Goal: Task Accomplishment & Management: Use online tool/utility

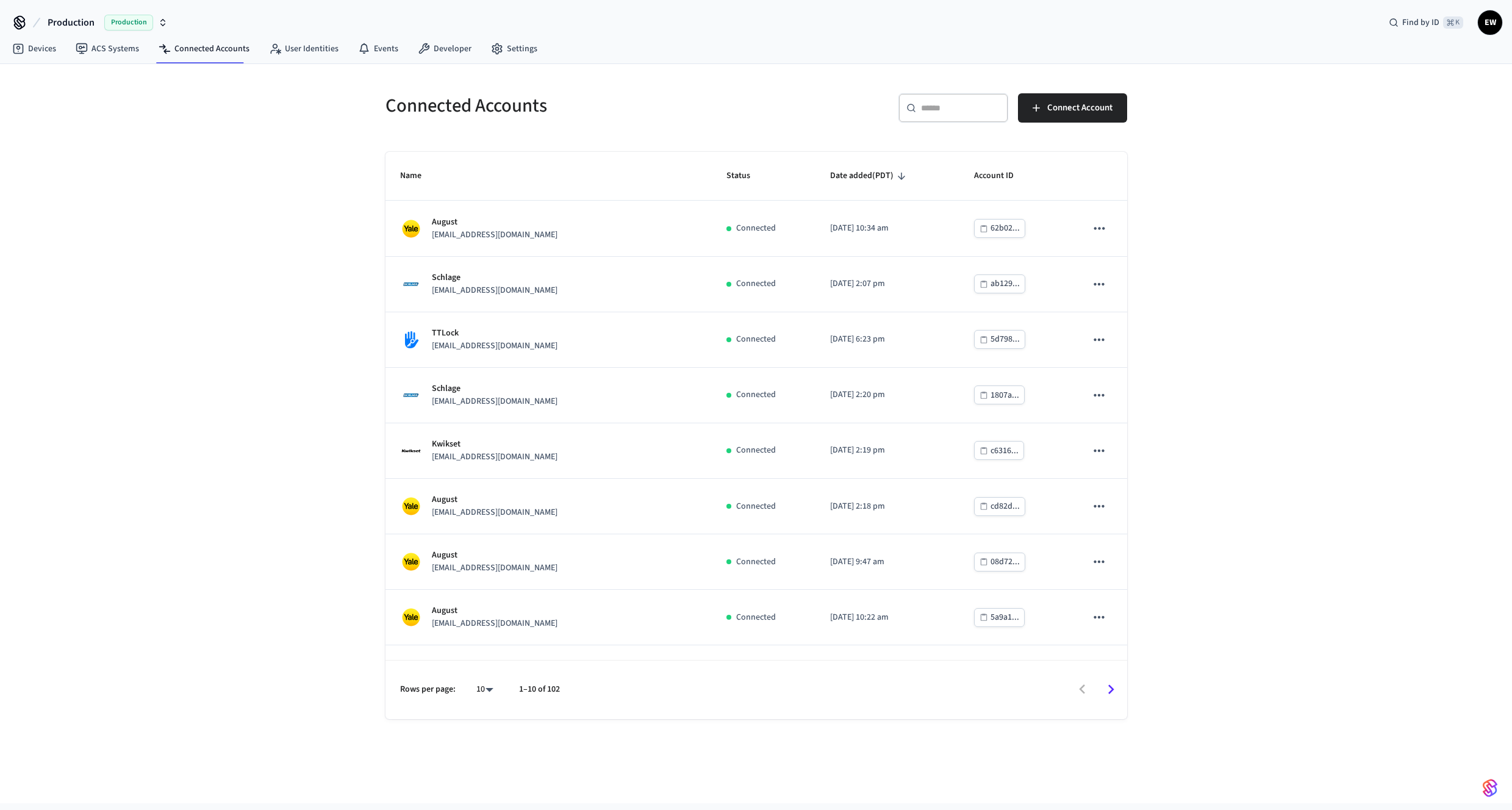
click at [935, 116] on div "​ ​" at bounding box center [953, 108] width 110 height 30
type input "*"
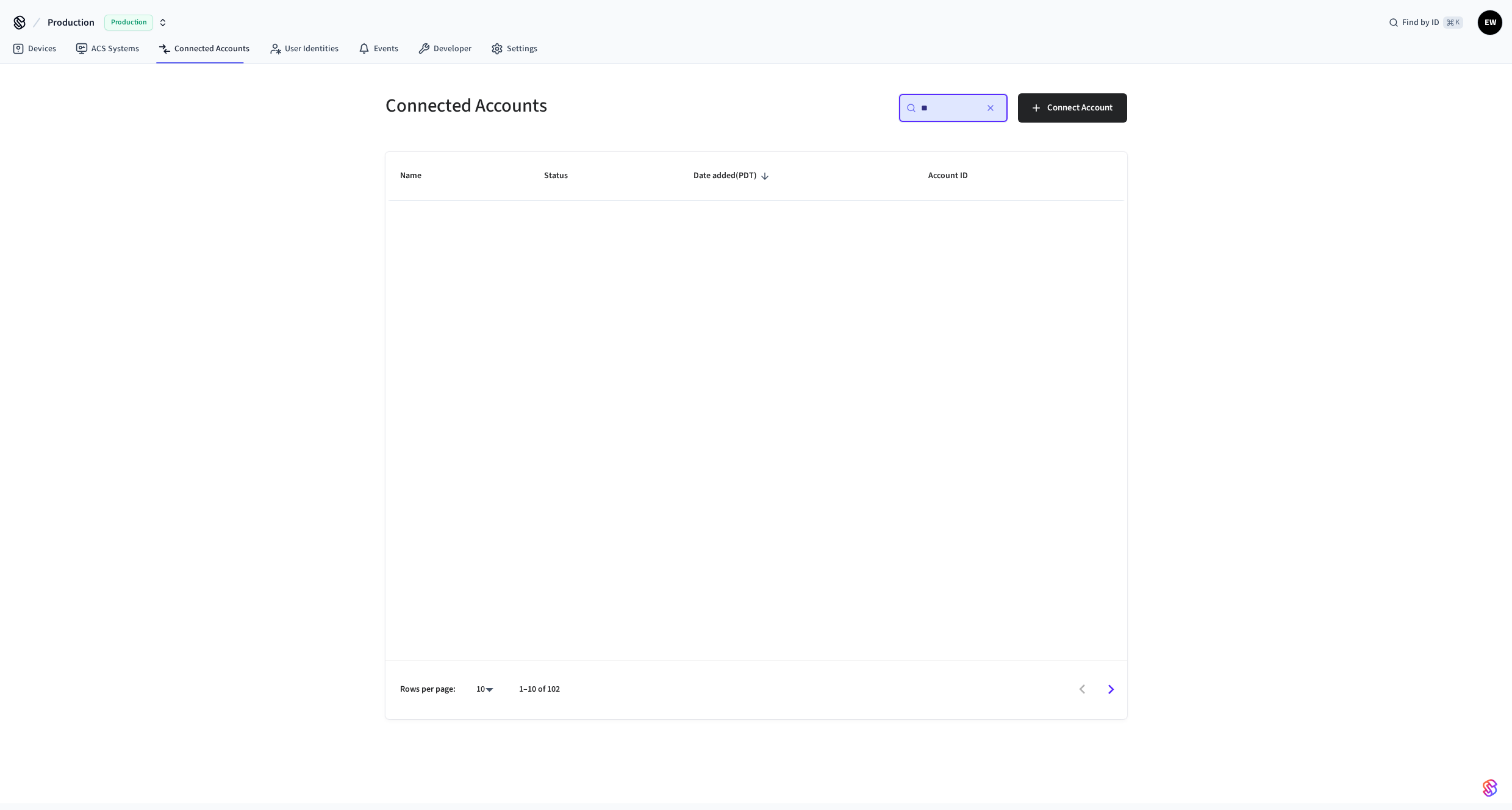
type input "*"
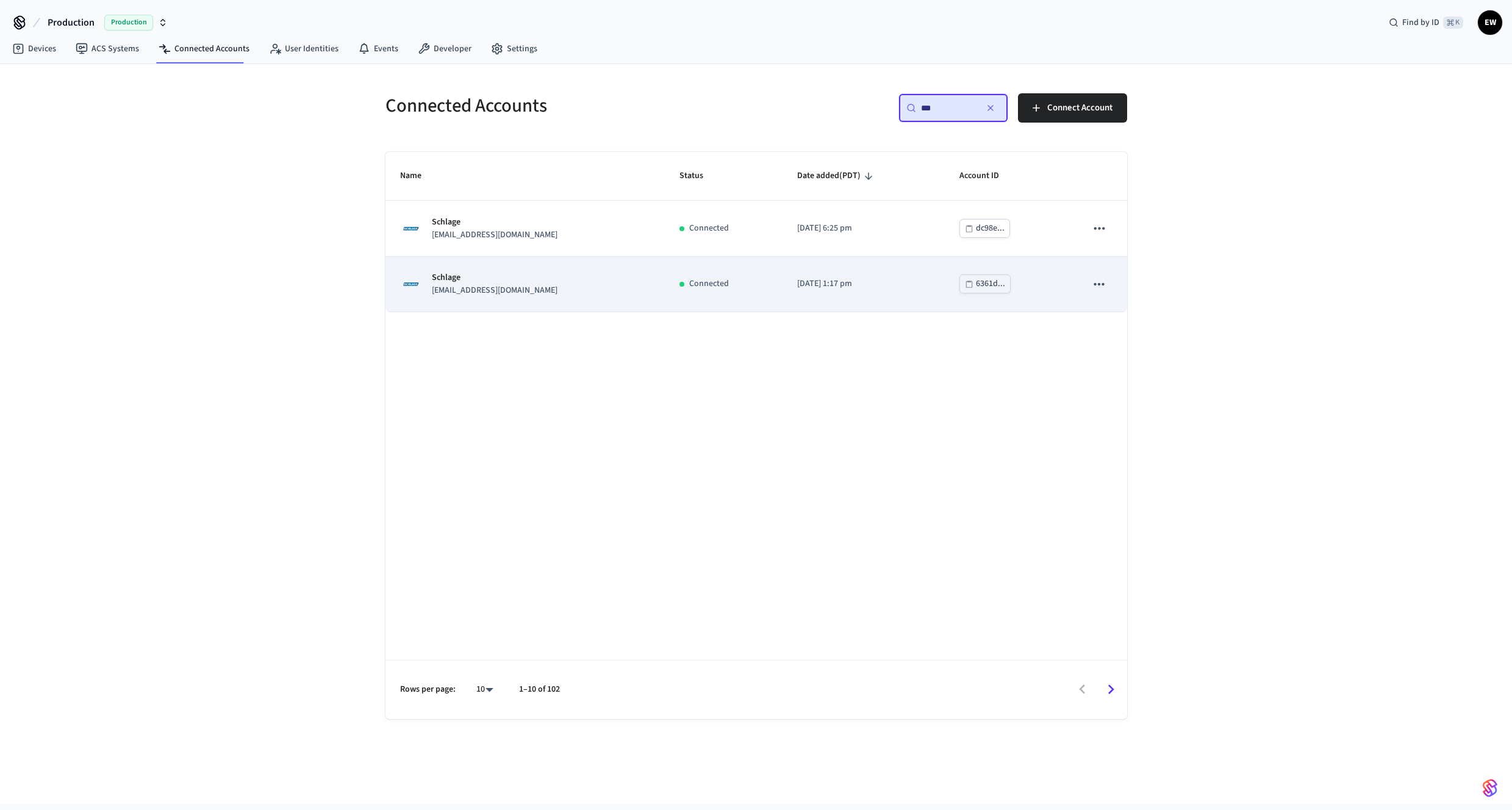
type input "***"
click at [689, 282] on p "Connected" at bounding box center [708, 284] width 40 height 13
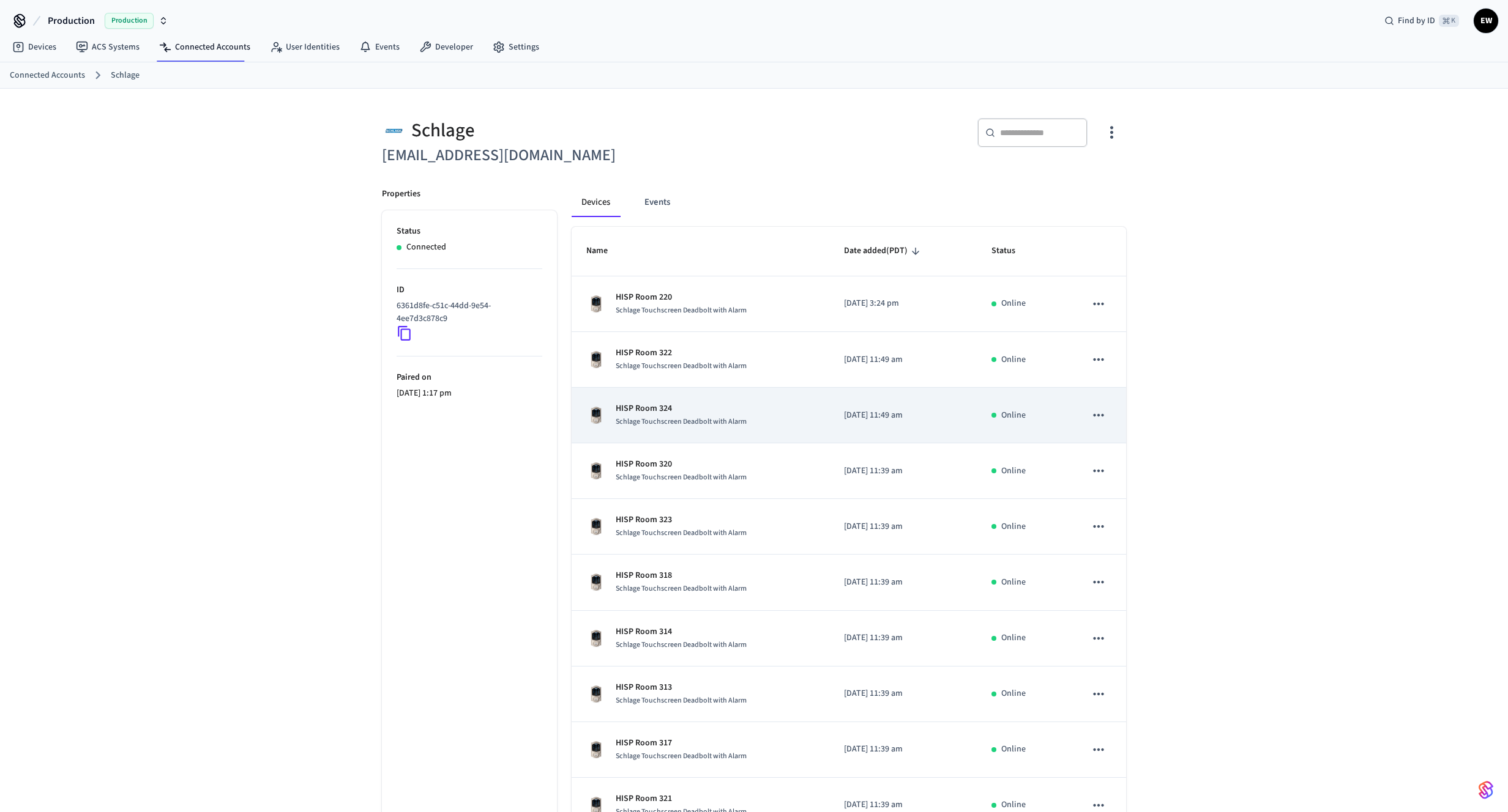
scroll to position [3, 0]
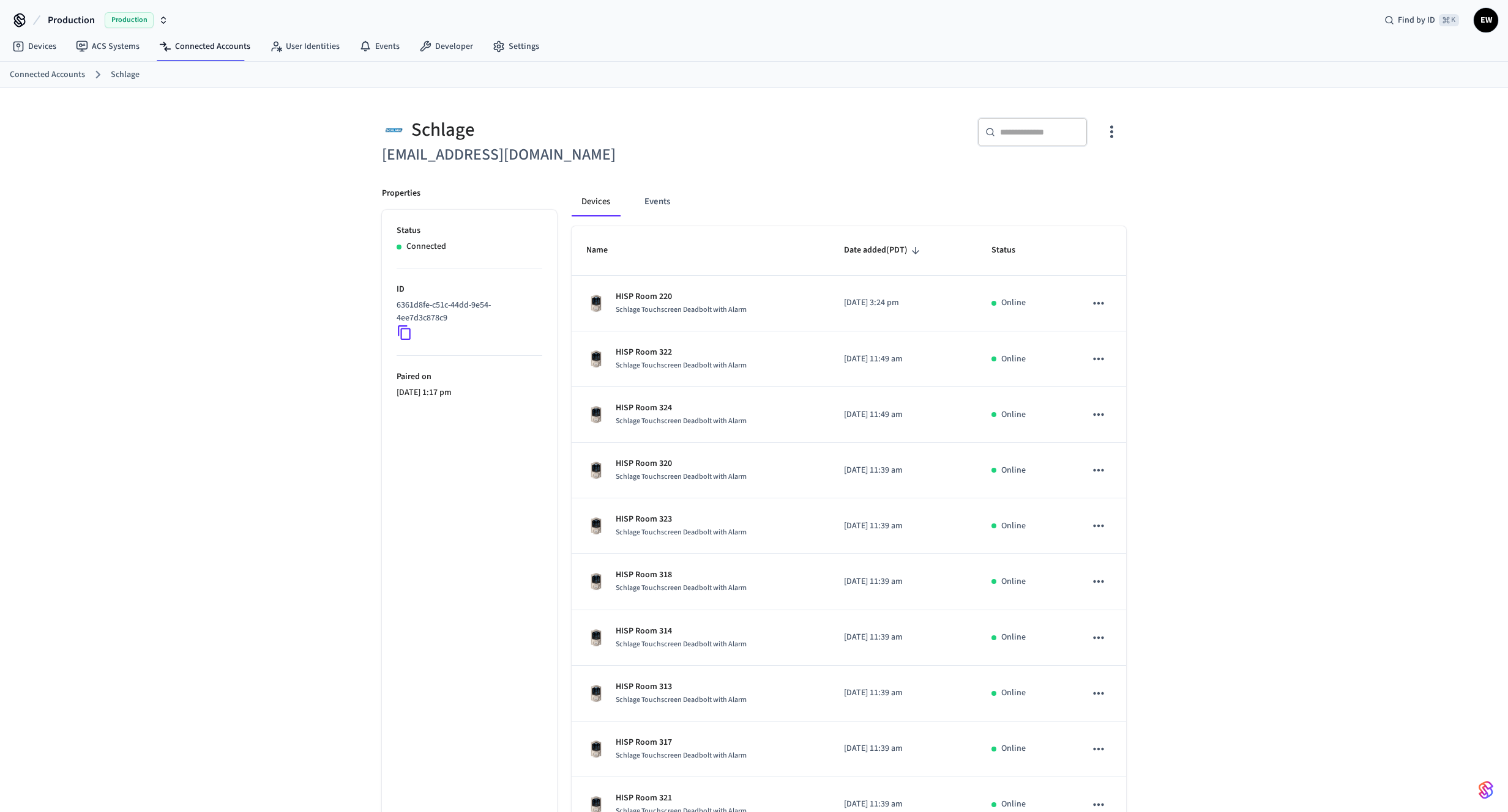
click at [1035, 133] on input "text" at bounding box center [1040, 132] width 80 height 12
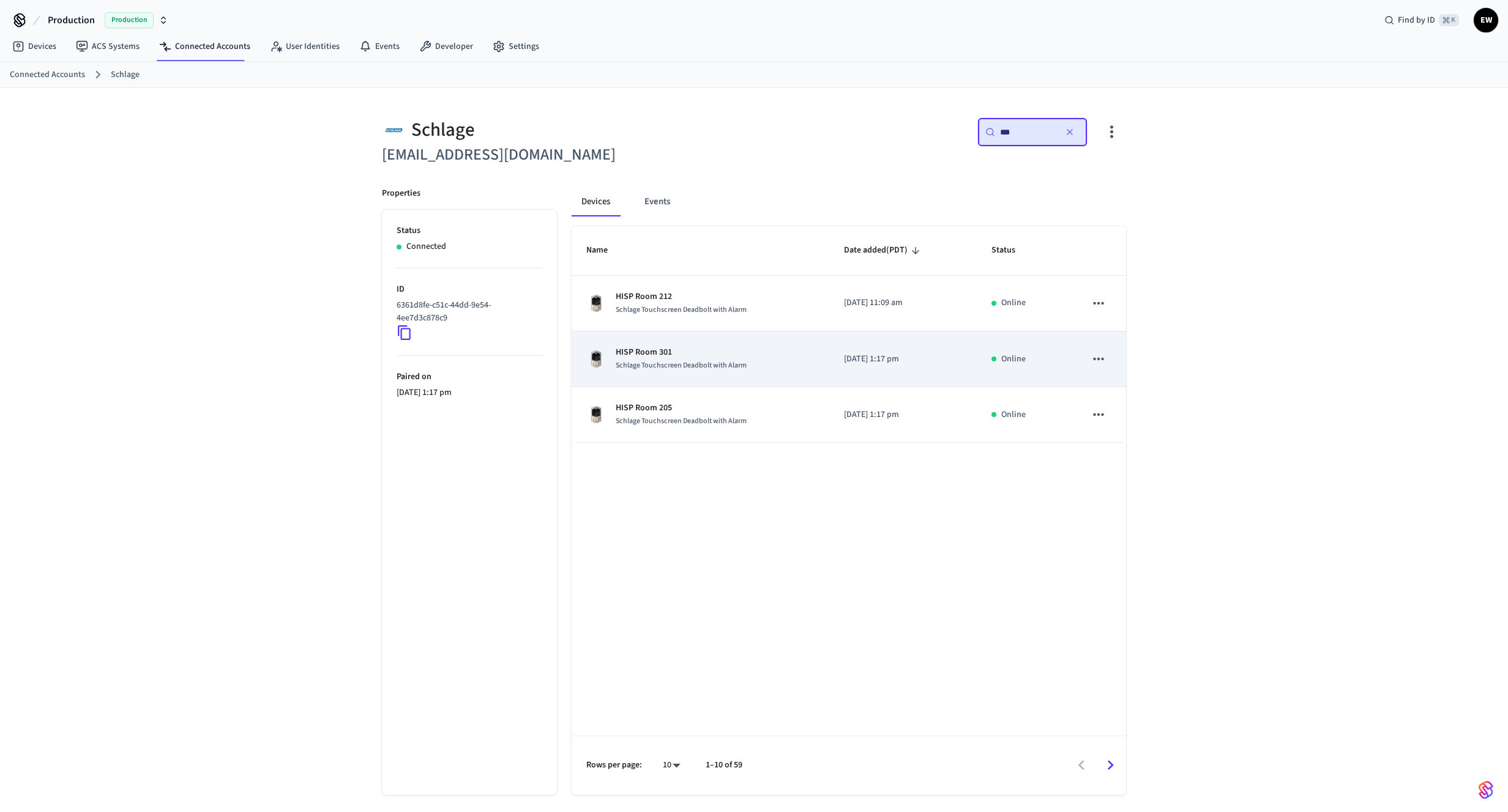
type input "***"
click at [799, 354] on div "HISP Room 301 Schlage Touchscreen Deadbolt with Alarm" at bounding box center [700, 359] width 228 height 25
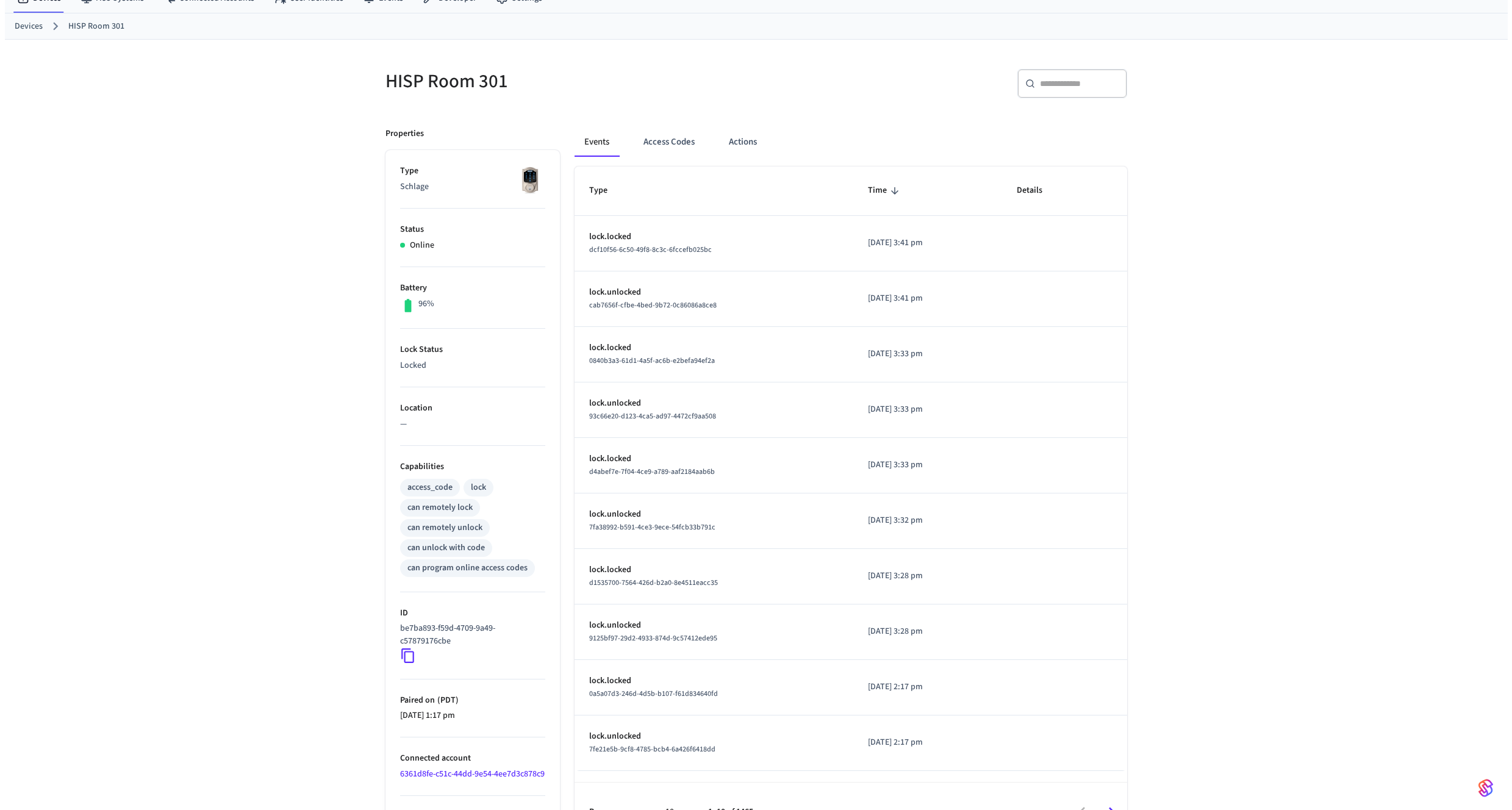
scroll to position [95, 0]
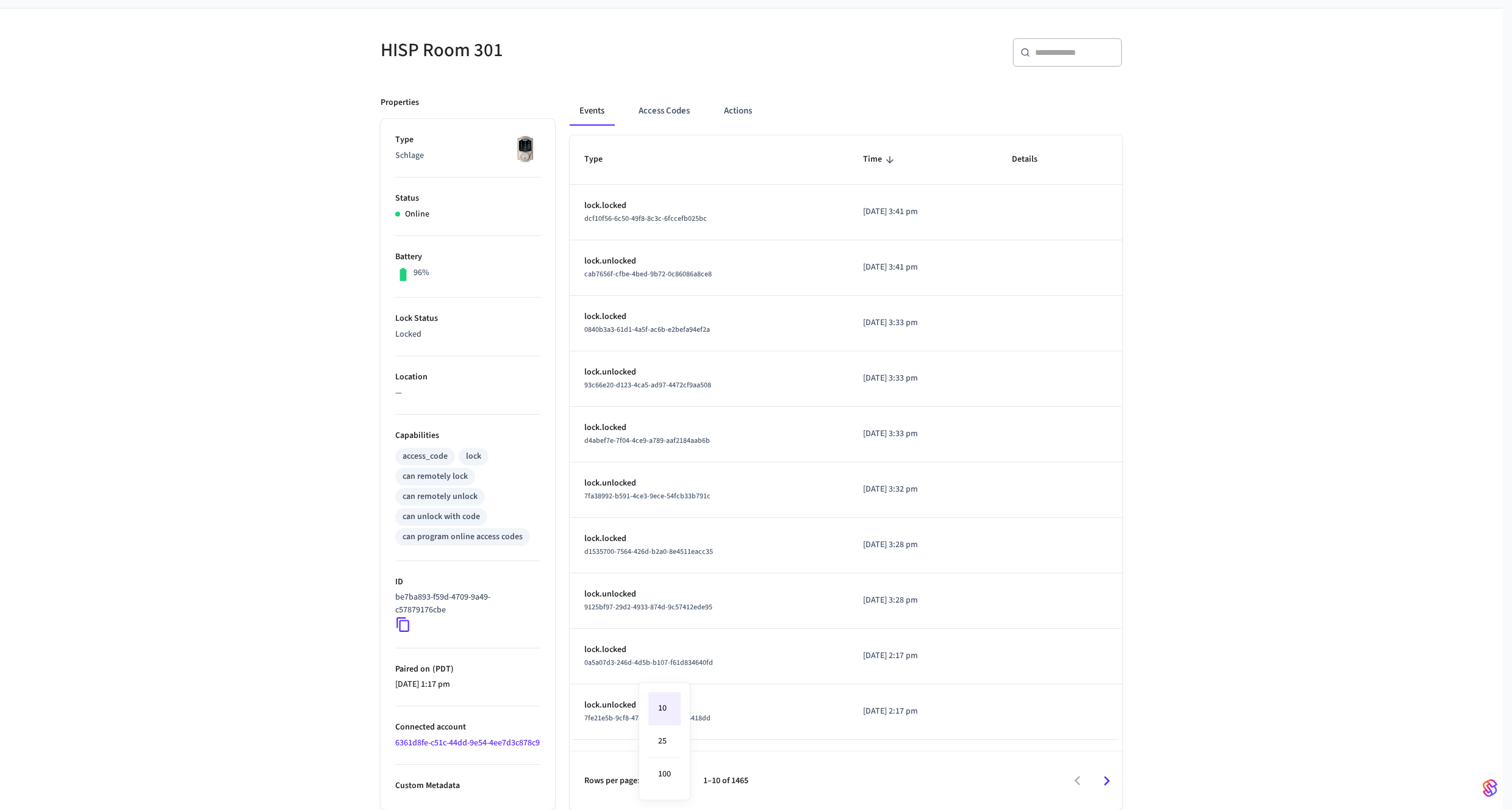
click at [680, 780] on body "Production Production Find by ID ⌘ K EW Devices ACS Systems Connected Accounts …" at bounding box center [756, 364] width 1512 height 892
click at [678, 754] on li "25" at bounding box center [664, 742] width 32 height 33
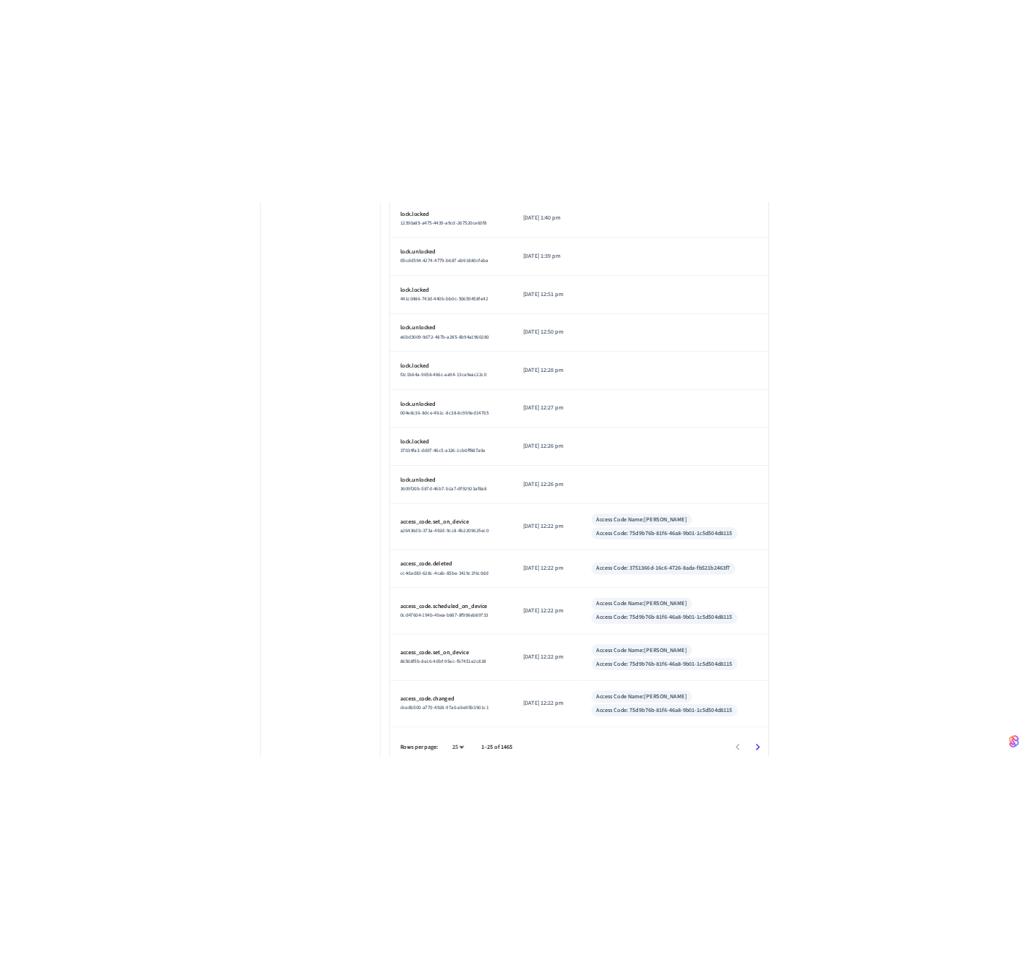
scroll to position [1128, 0]
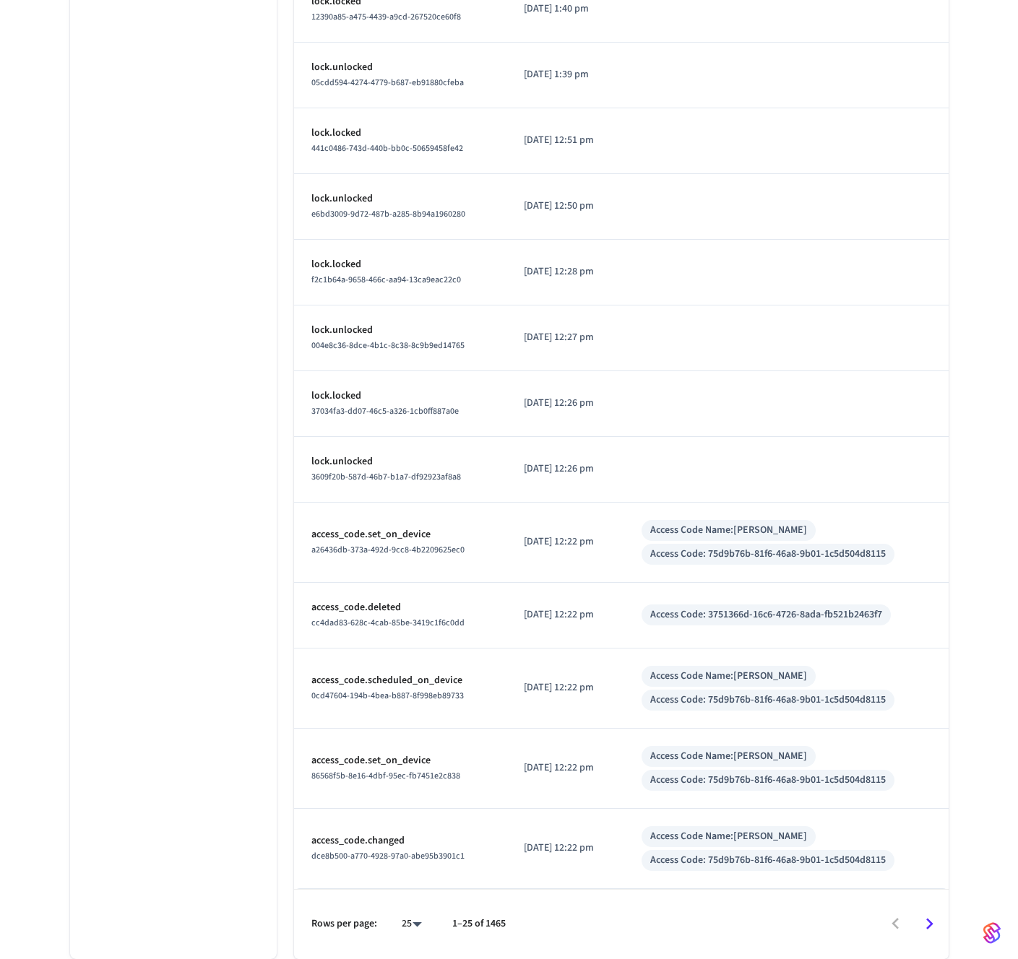
click at [414, 914] on li "100" at bounding box center [405, 917] width 38 height 38
type input "***"
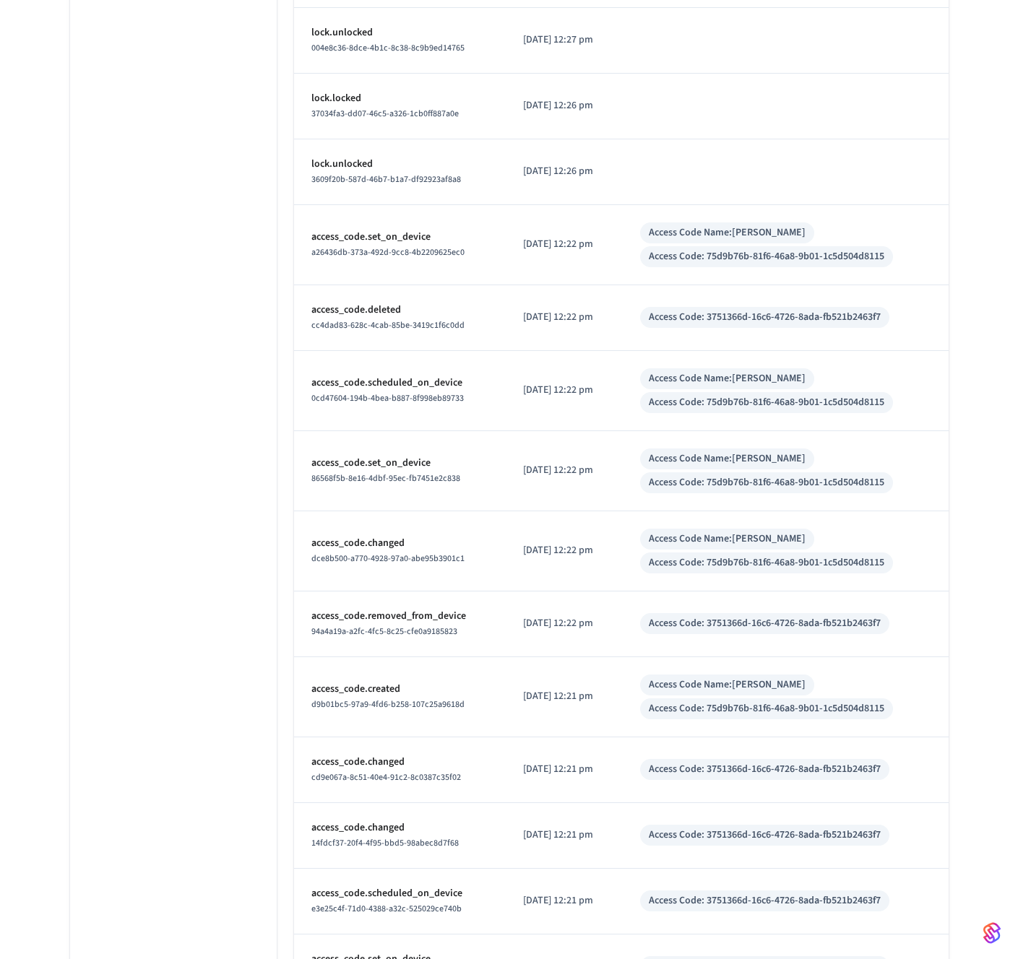
scroll to position [1424, 0]
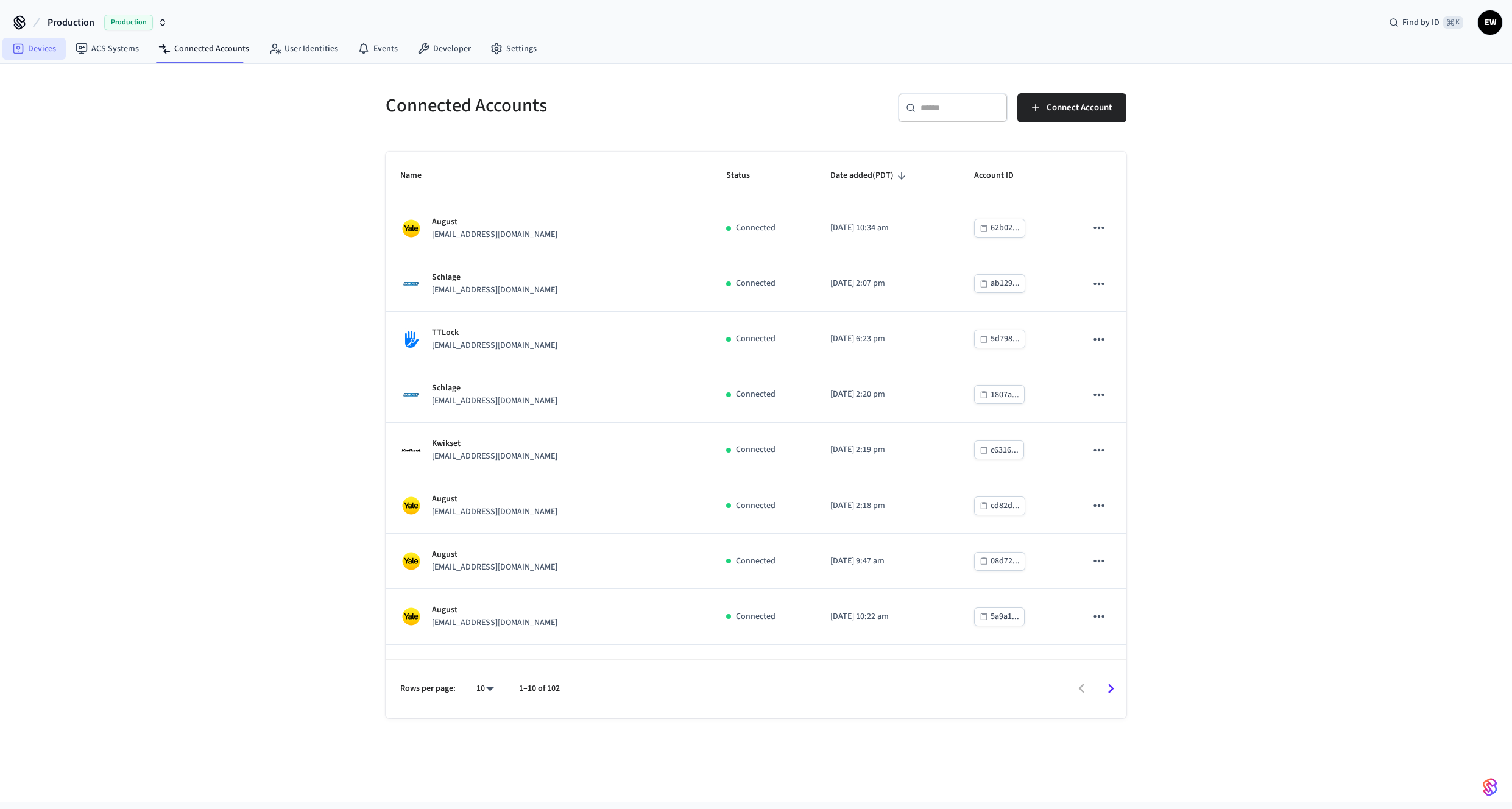
click at [56, 46] on link "Devices" at bounding box center [34, 49] width 63 height 22
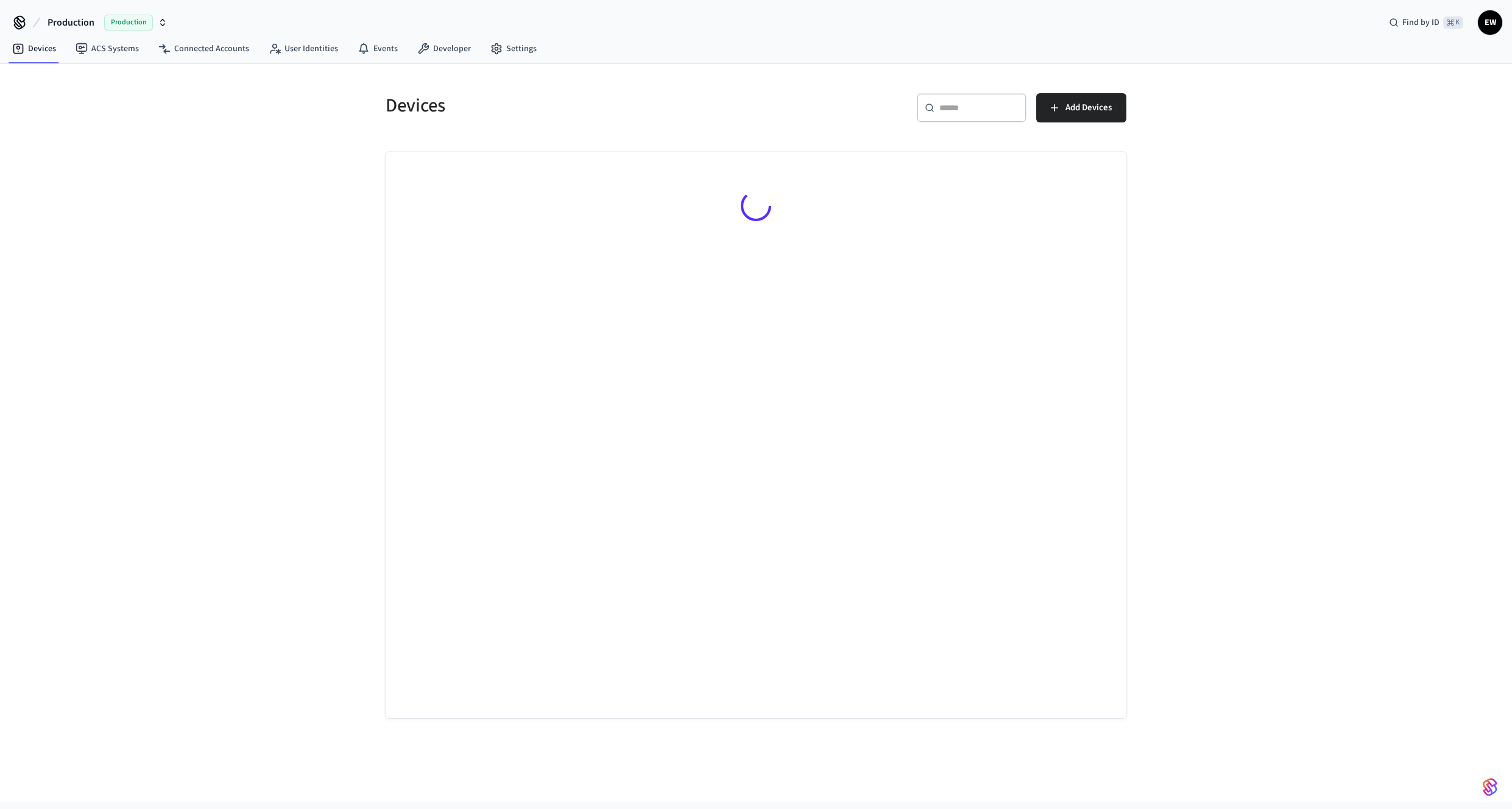
click at [936, 107] on div "​ ​" at bounding box center [971, 108] width 110 height 30
paste input "**********"
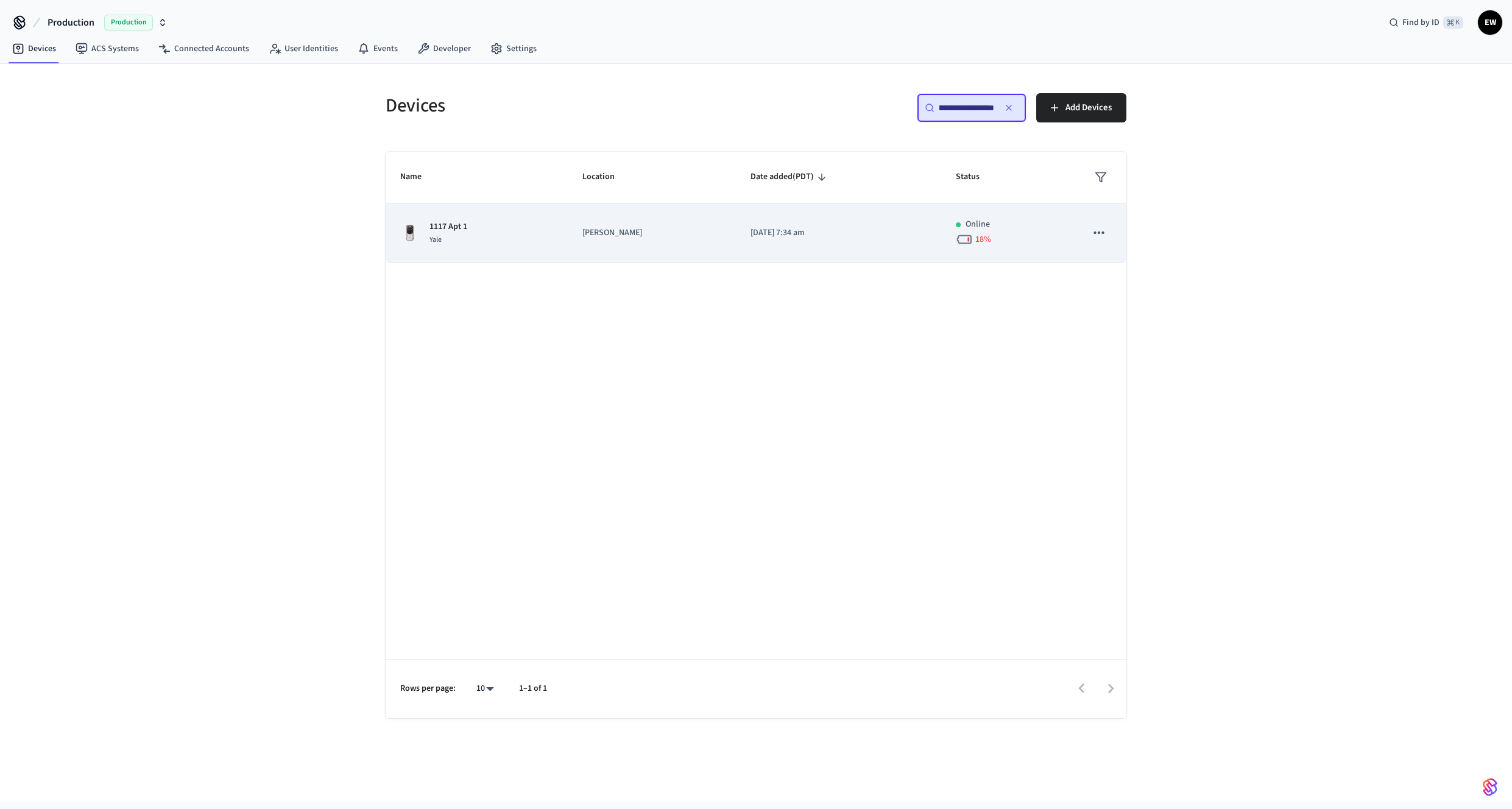
type input "**********"
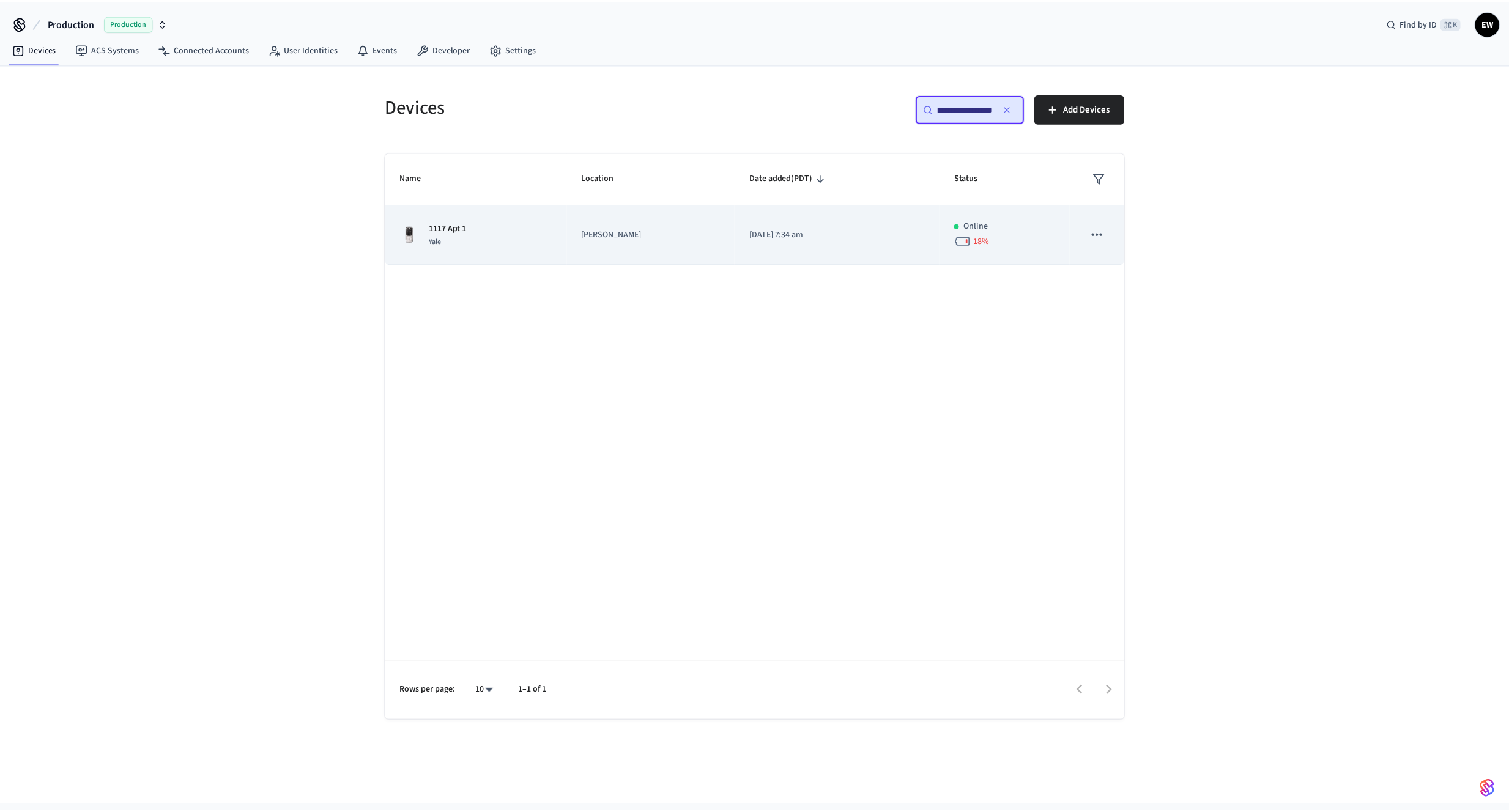
scroll to position [0, 0]
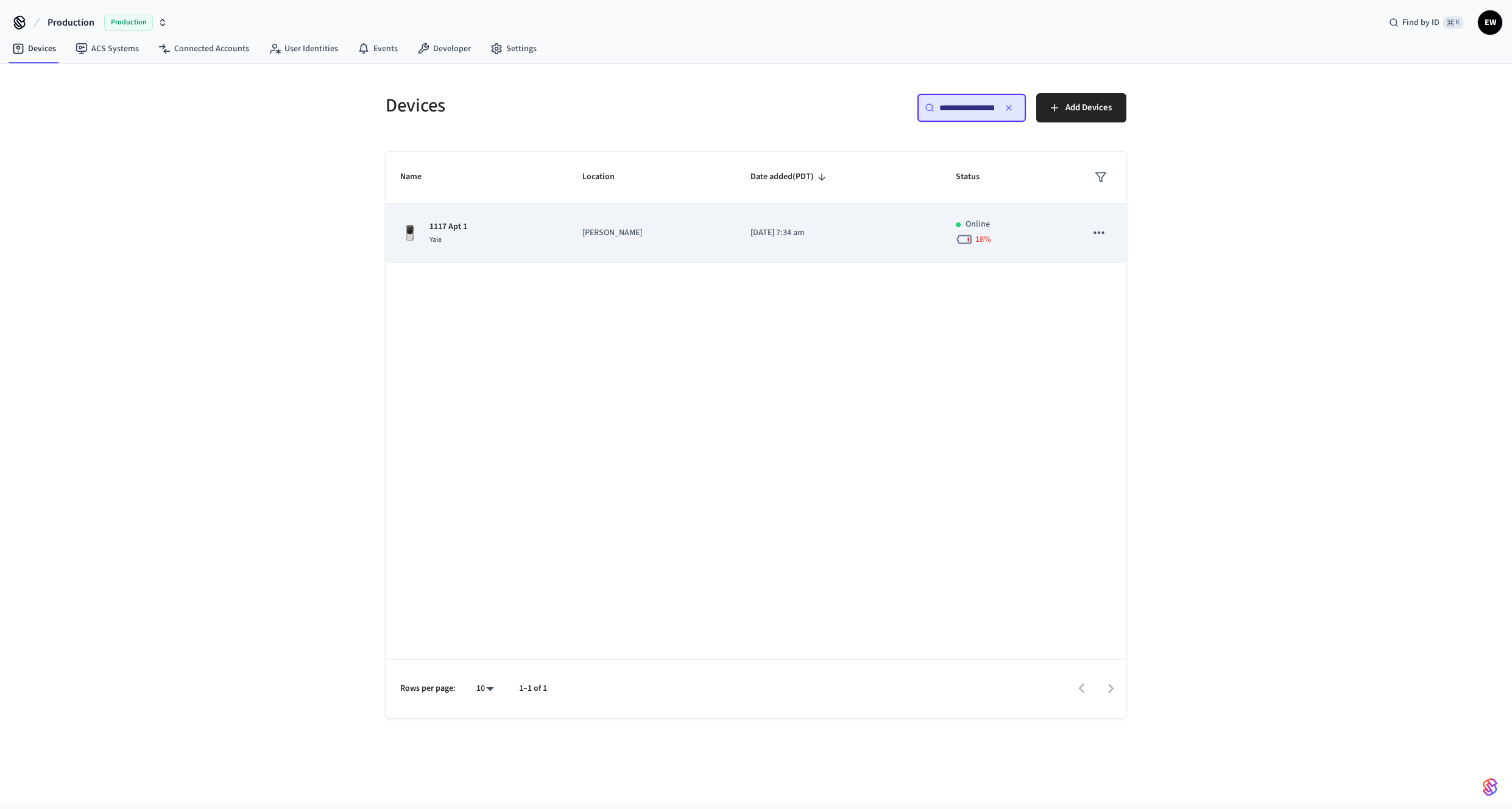
click at [818, 224] on td "[DATE] 7:34 am" at bounding box center [838, 233] width 205 height 60
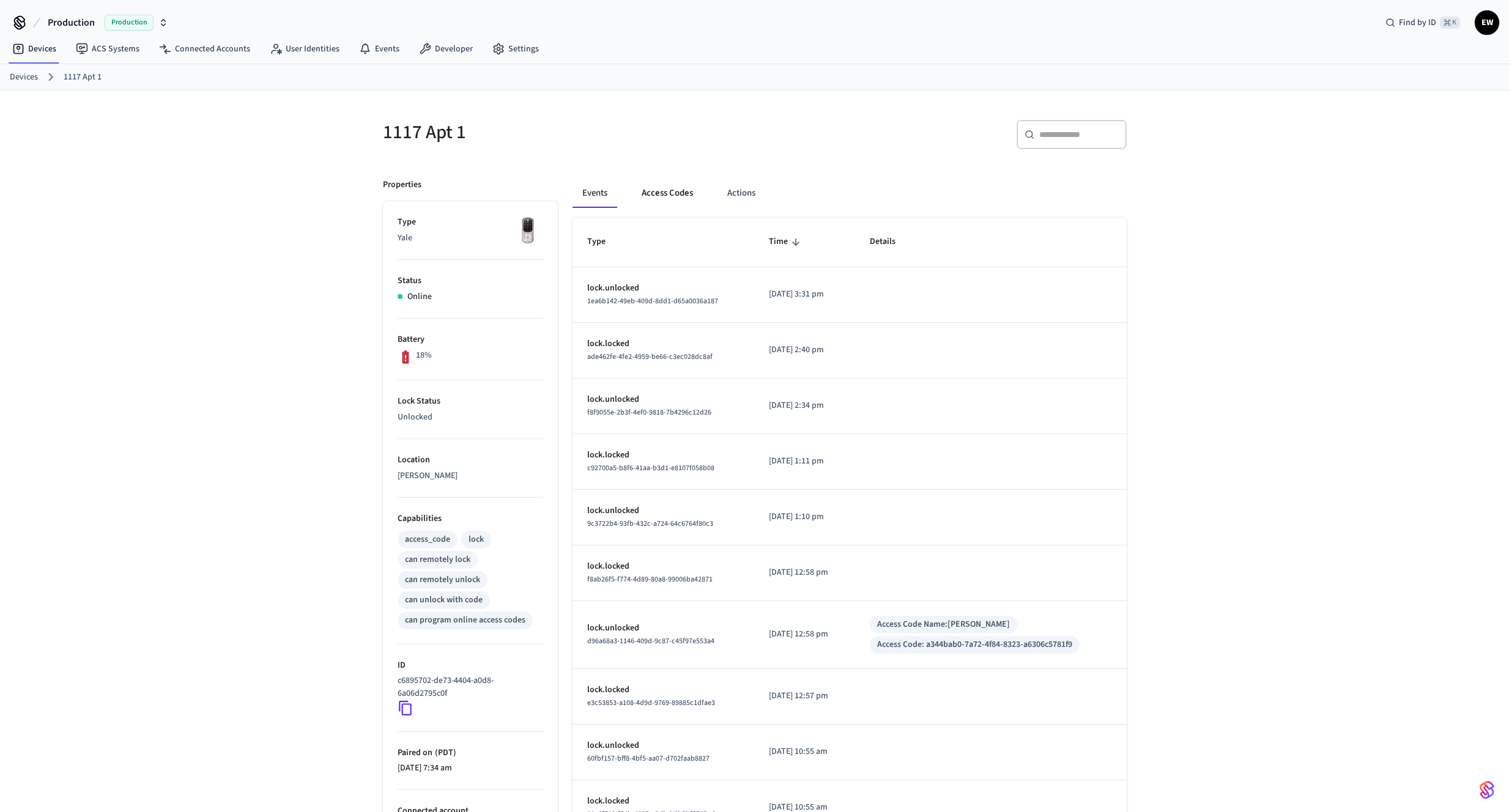
click at [677, 195] on button "Access Codes" at bounding box center [667, 193] width 71 height 30
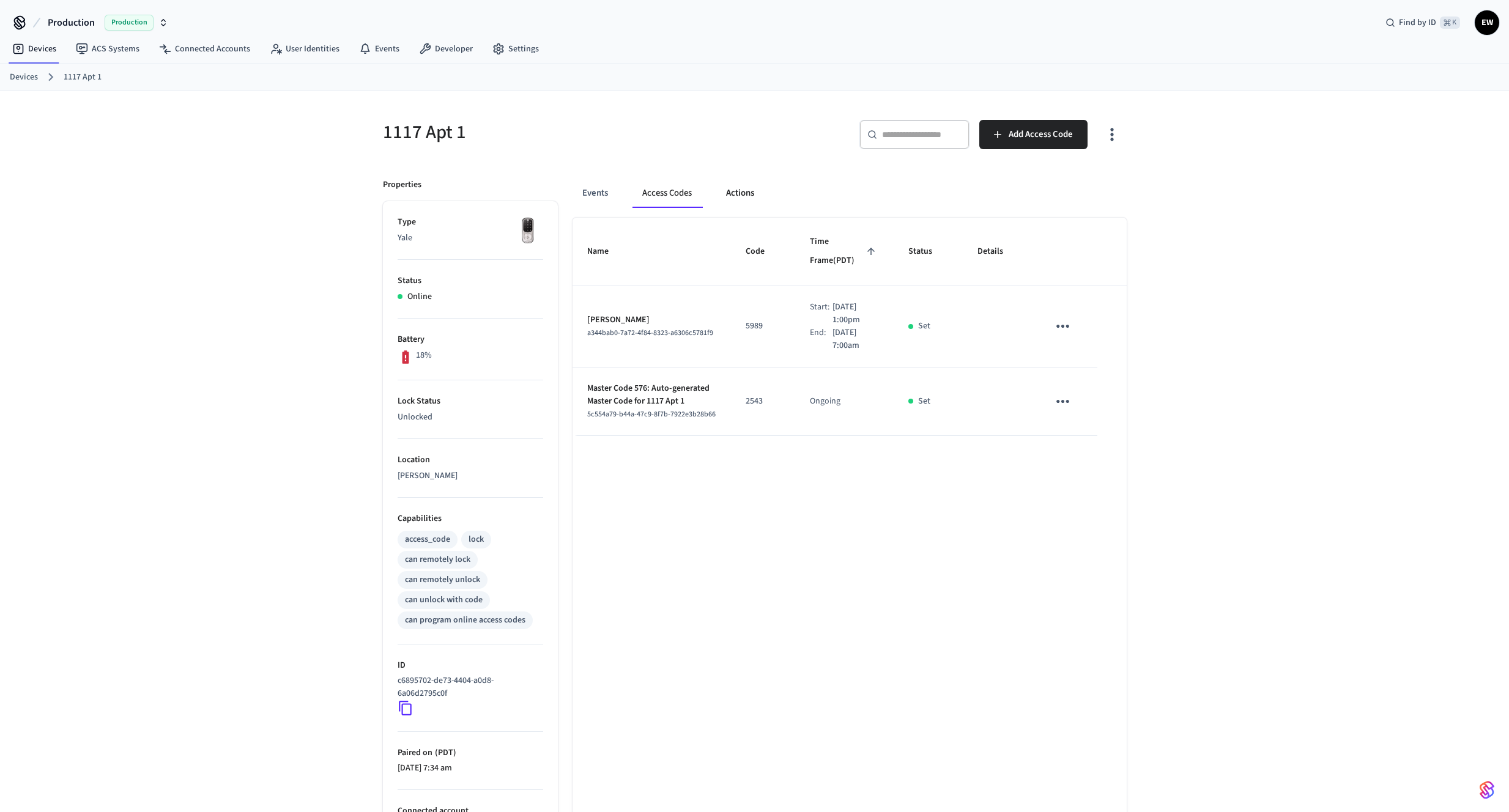
click at [745, 194] on button "Actions" at bounding box center [740, 193] width 47 height 30
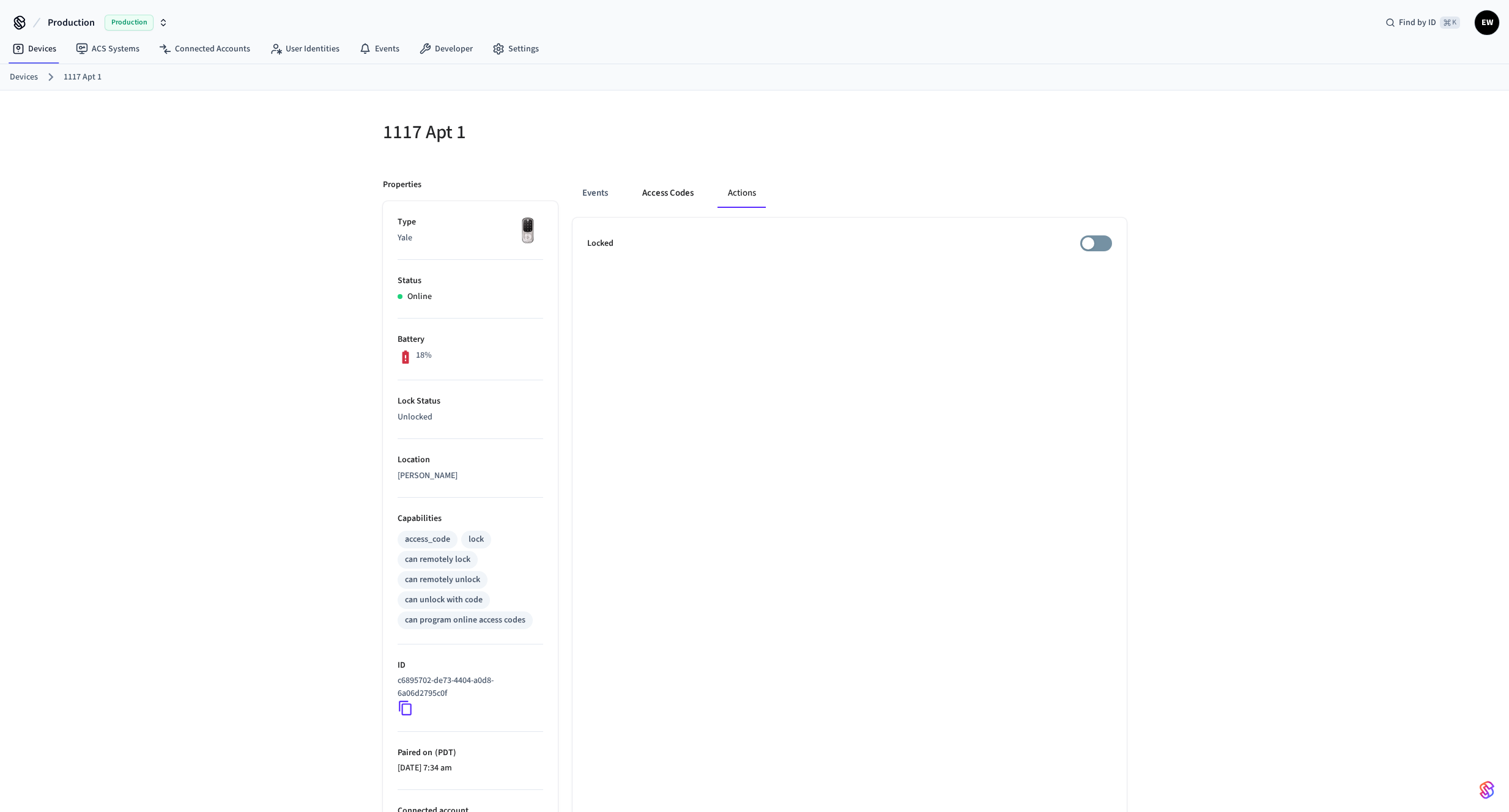
click at [680, 195] on button "Access Codes" at bounding box center [668, 193] width 71 height 30
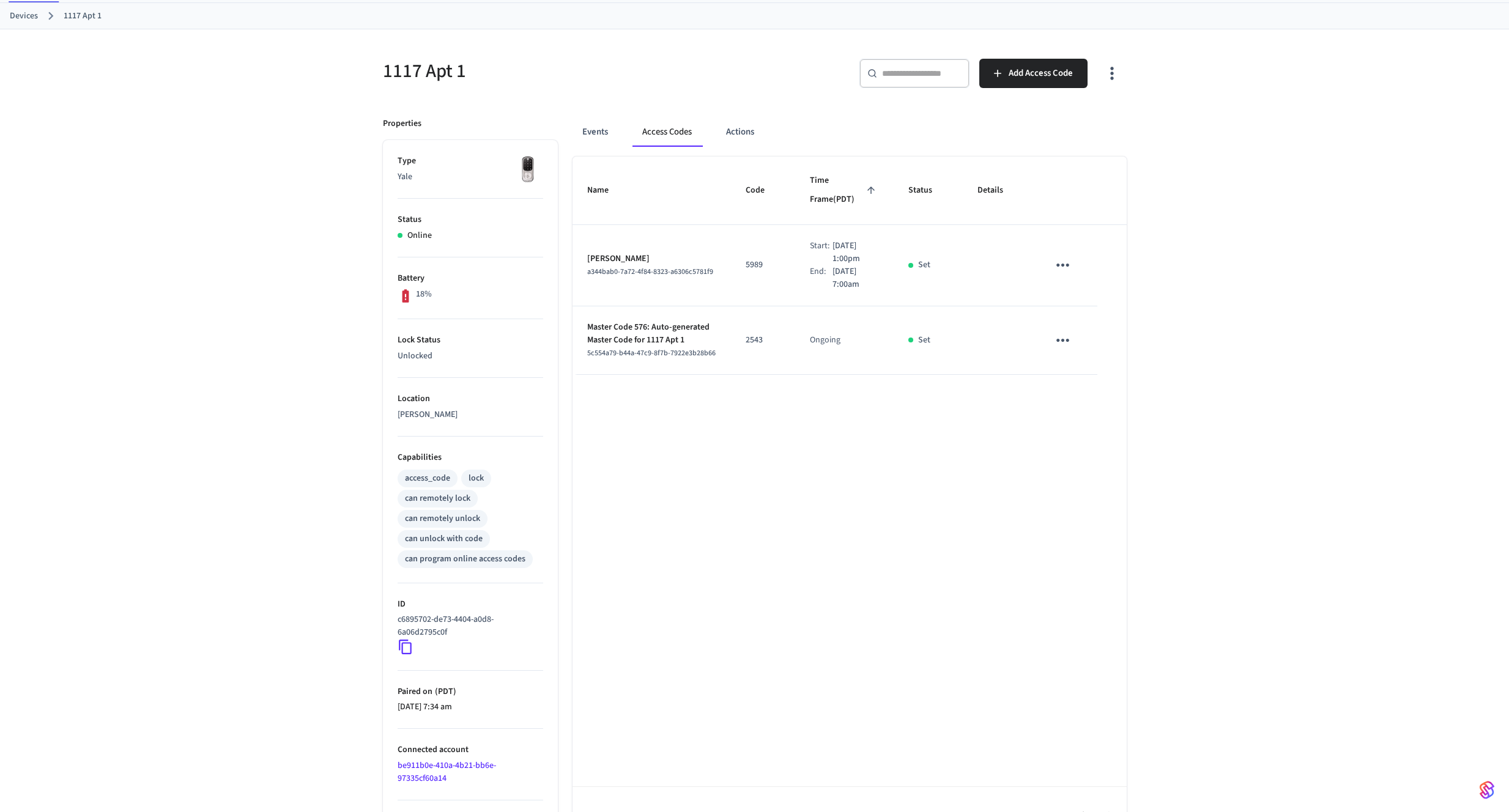
scroll to position [95, 0]
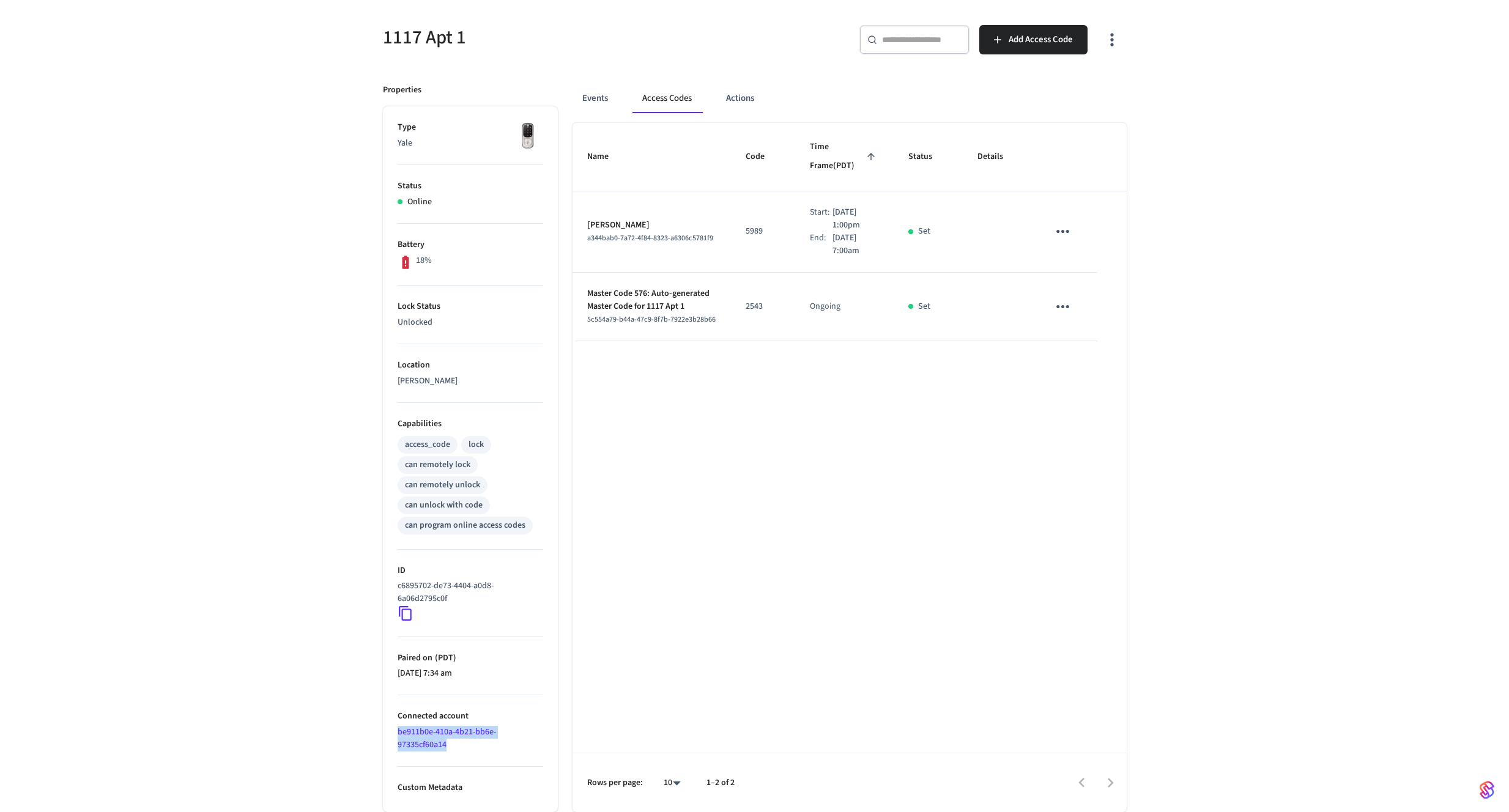
drag, startPoint x: 464, startPoint y: 746, endPoint x: 378, endPoint y: 732, distance: 87.1
click at [378, 732] on div "Properties Type Yale Status Online Battery 18% Lock Status Unlocked Location [P…" at bounding box center [463, 441] width 190 height 743
copy link "be911b0e-410a-4b21-bb6e-97335cf60a14"
click at [409, 609] on icon at bounding box center [406, 613] width 16 height 16
click at [411, 612] on icon at bounding box center [405, 614] width 13 height 14
